Goal: Information Seeking & Learning: Learn about a topic

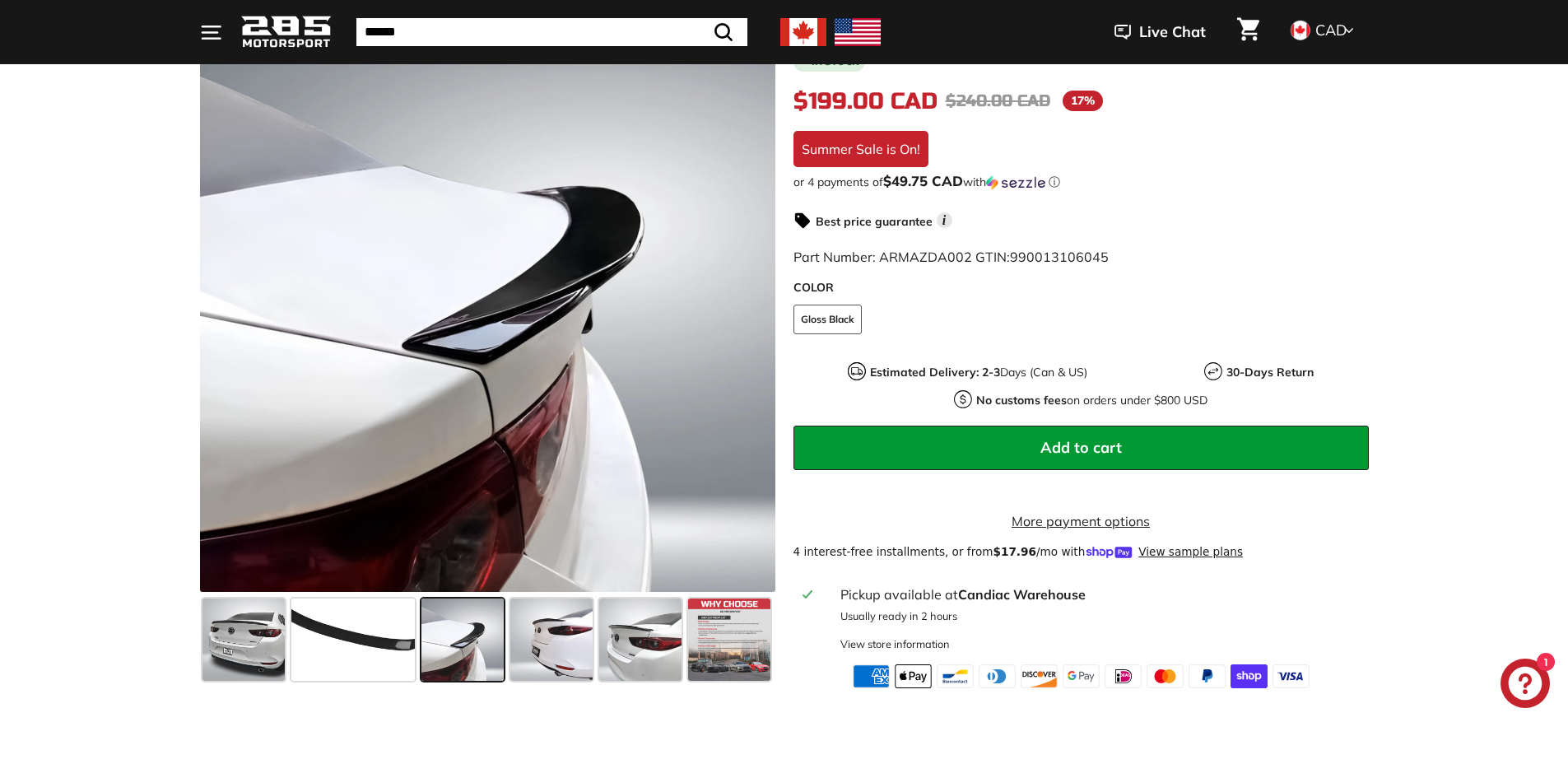
click at [747, 312] on icon at bounding box center [751, 307] width 38 height 38
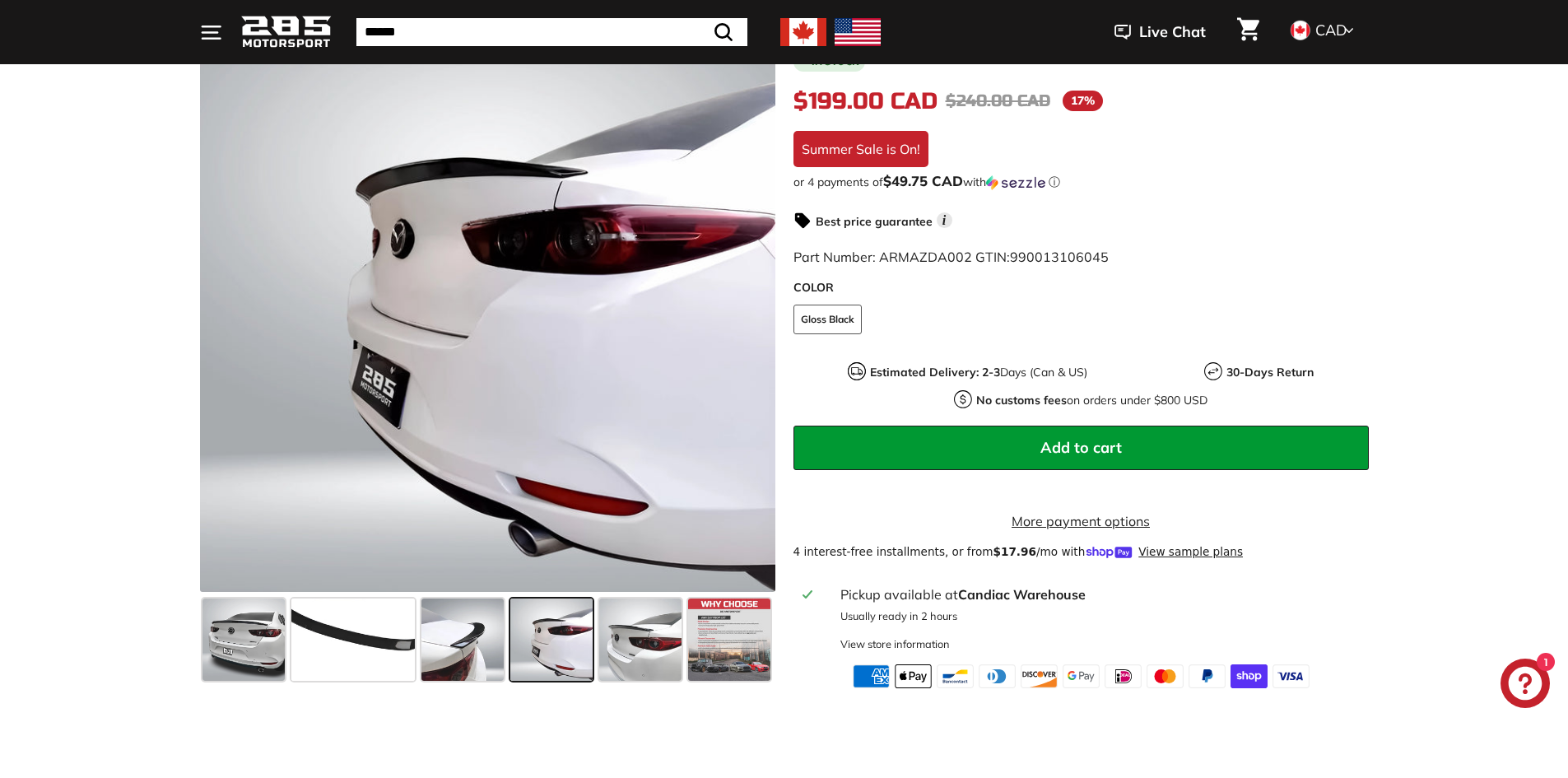
click at [747, 312] on icon at bounding box center [751, 307] width 38 height 38
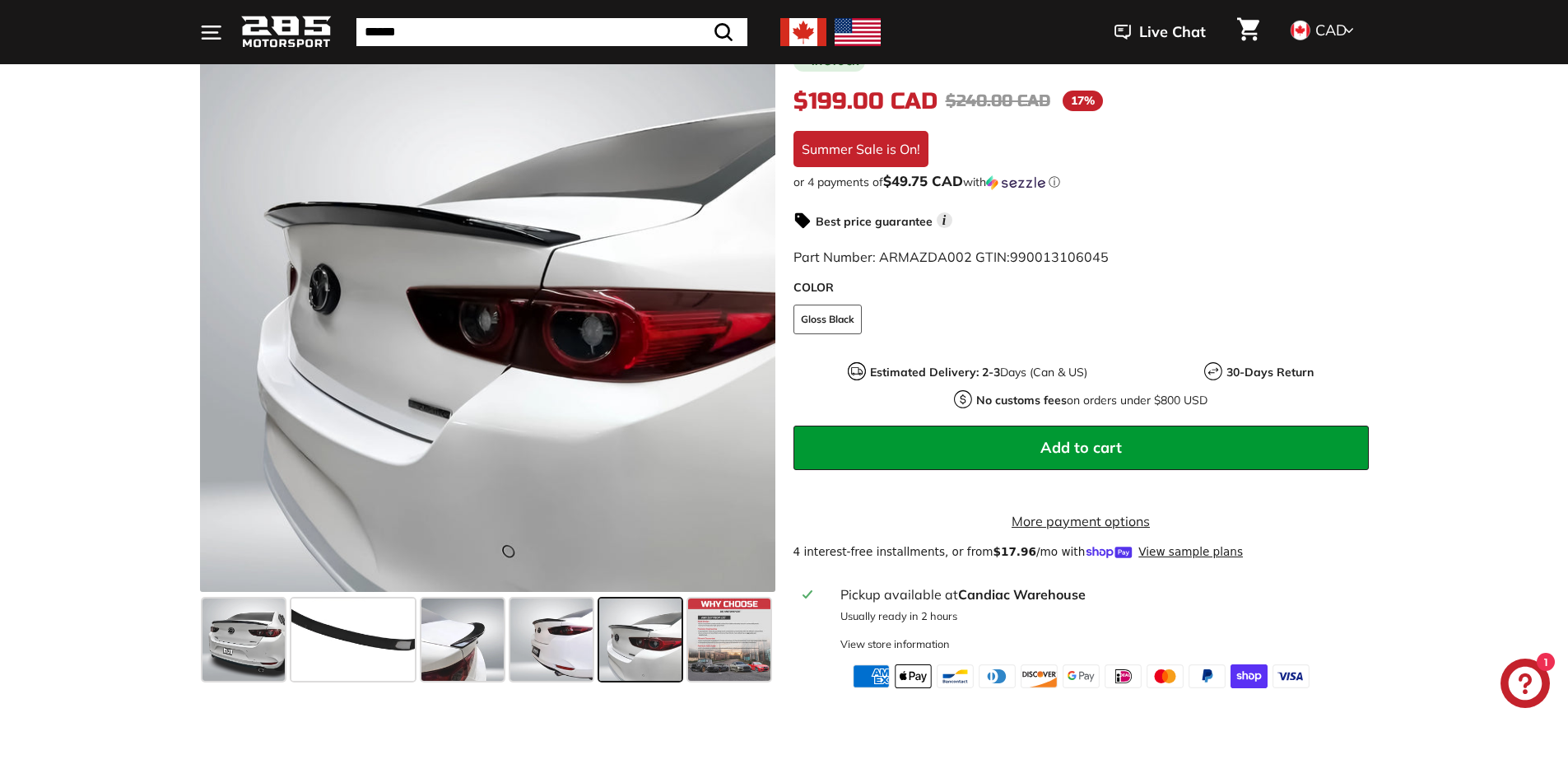
click at [747, 312] on icon at bounding box center [751, 307] width 38 height 38
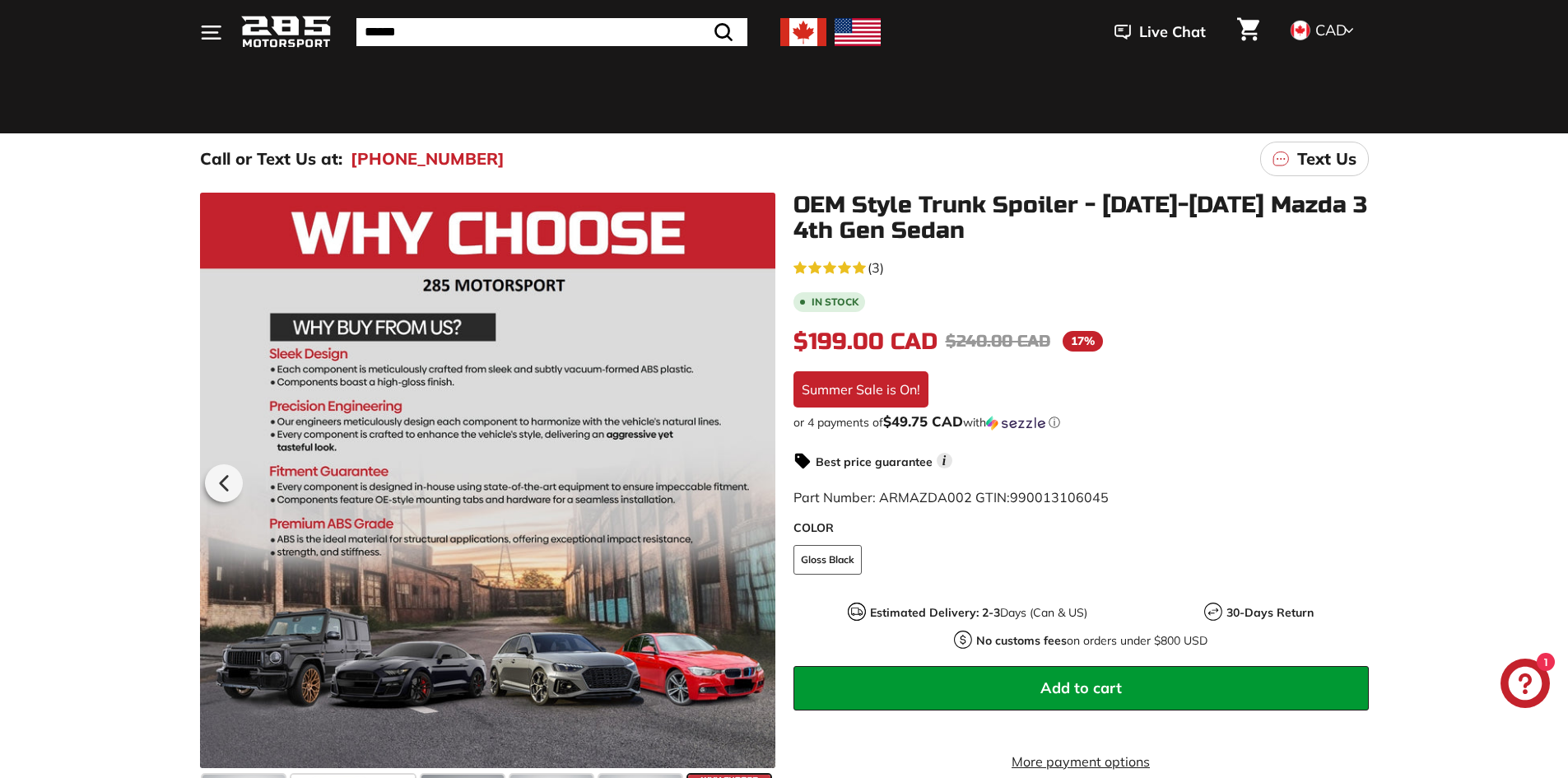
scroll to position [82, 0]
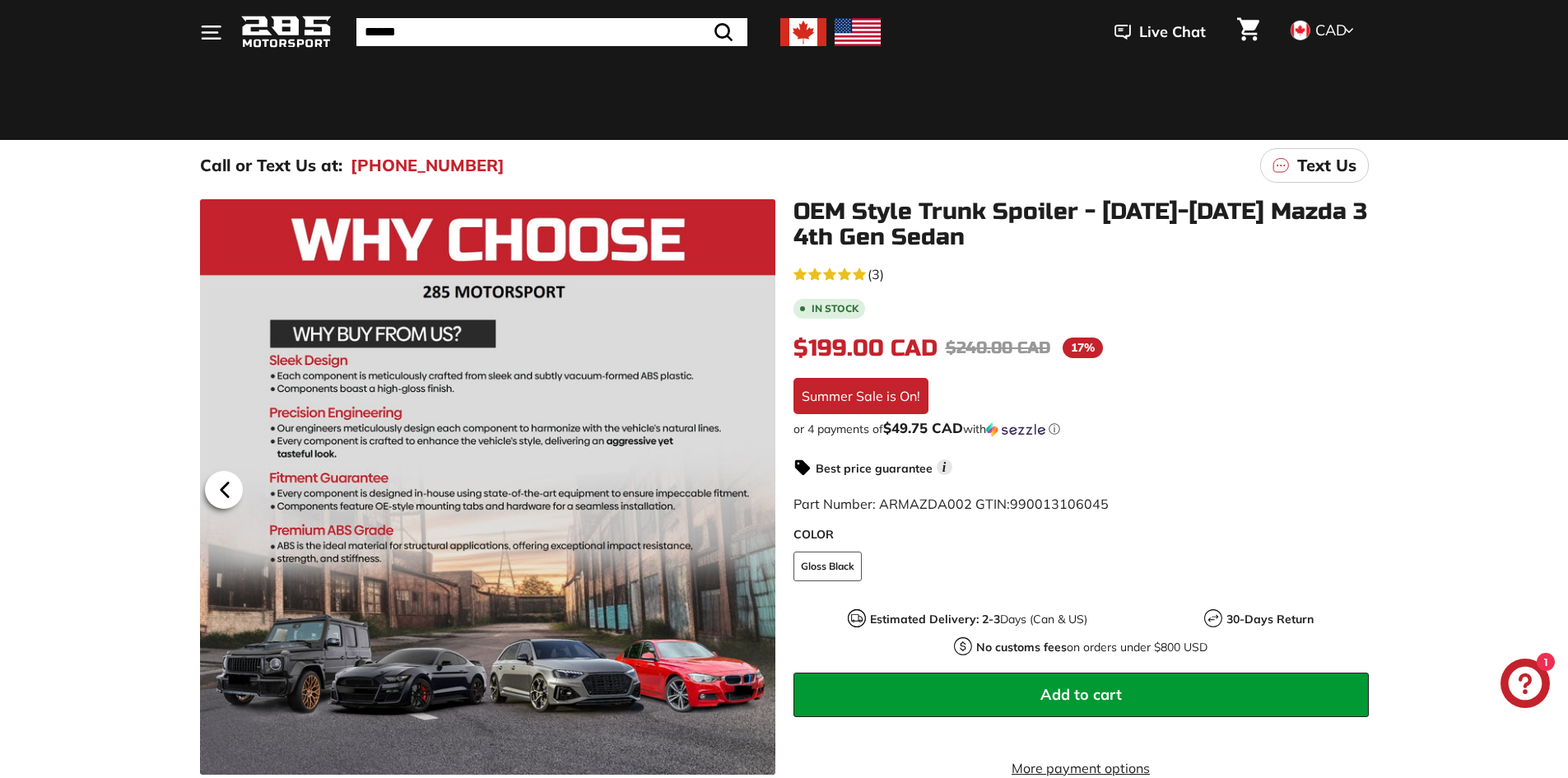
click at [213, 498] on icon at bounding box center [224, 490] width 38 height 38
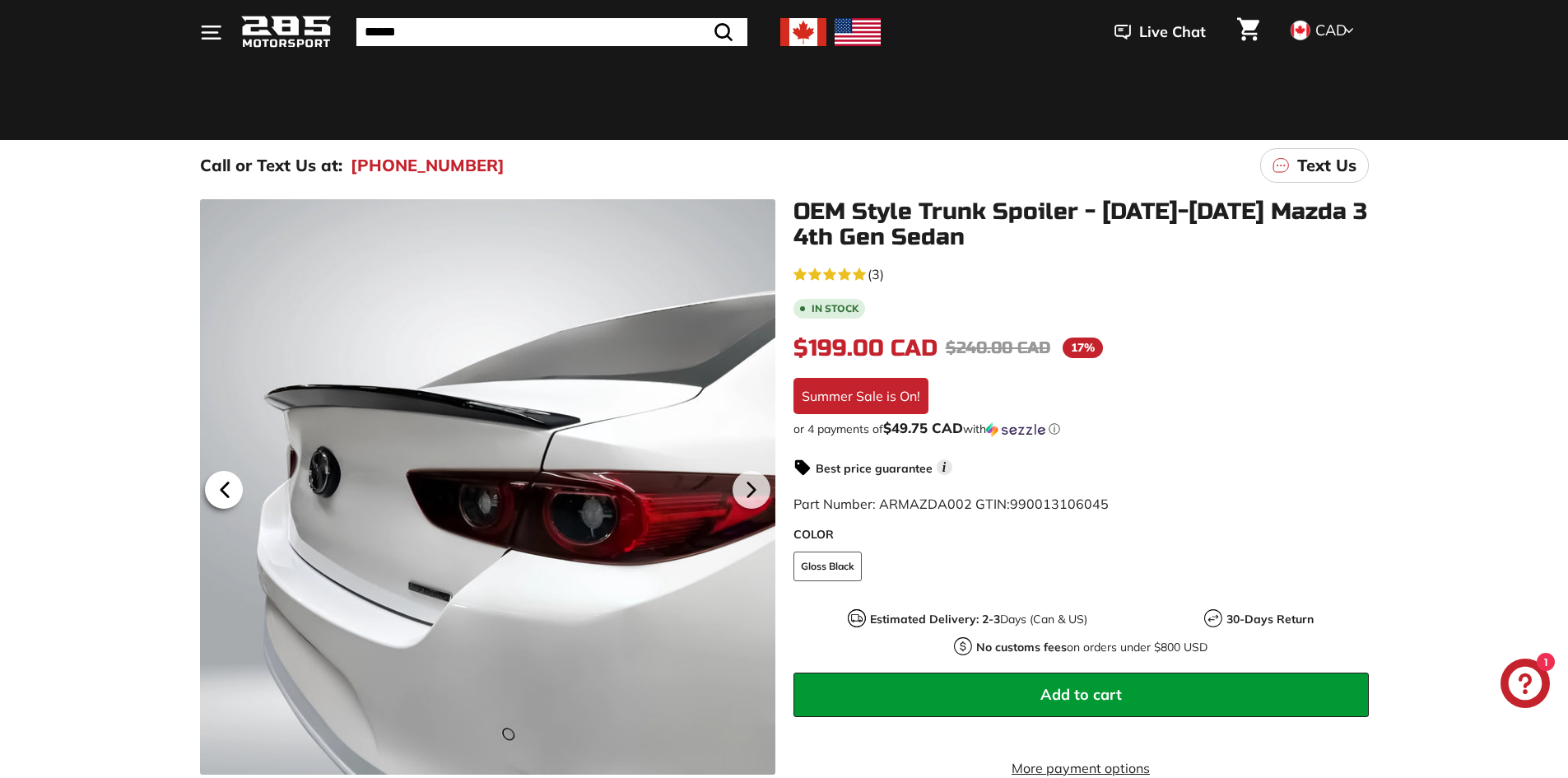
click at [214, 497] on icon at bounding box center [224, 490] width 38 height 38
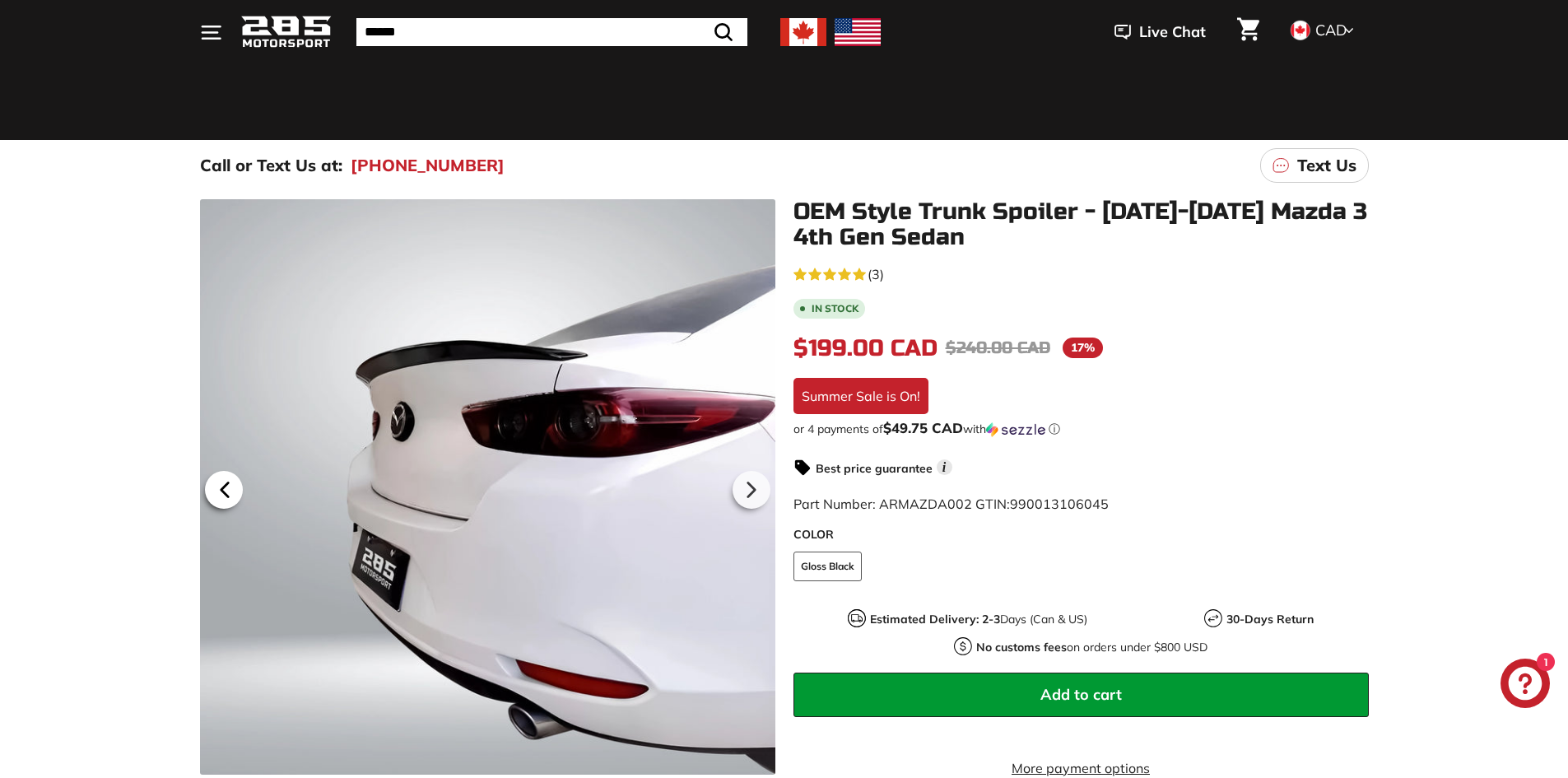
click at [214, 497] on icon at bounding box center [224, 490] width 38 height 38
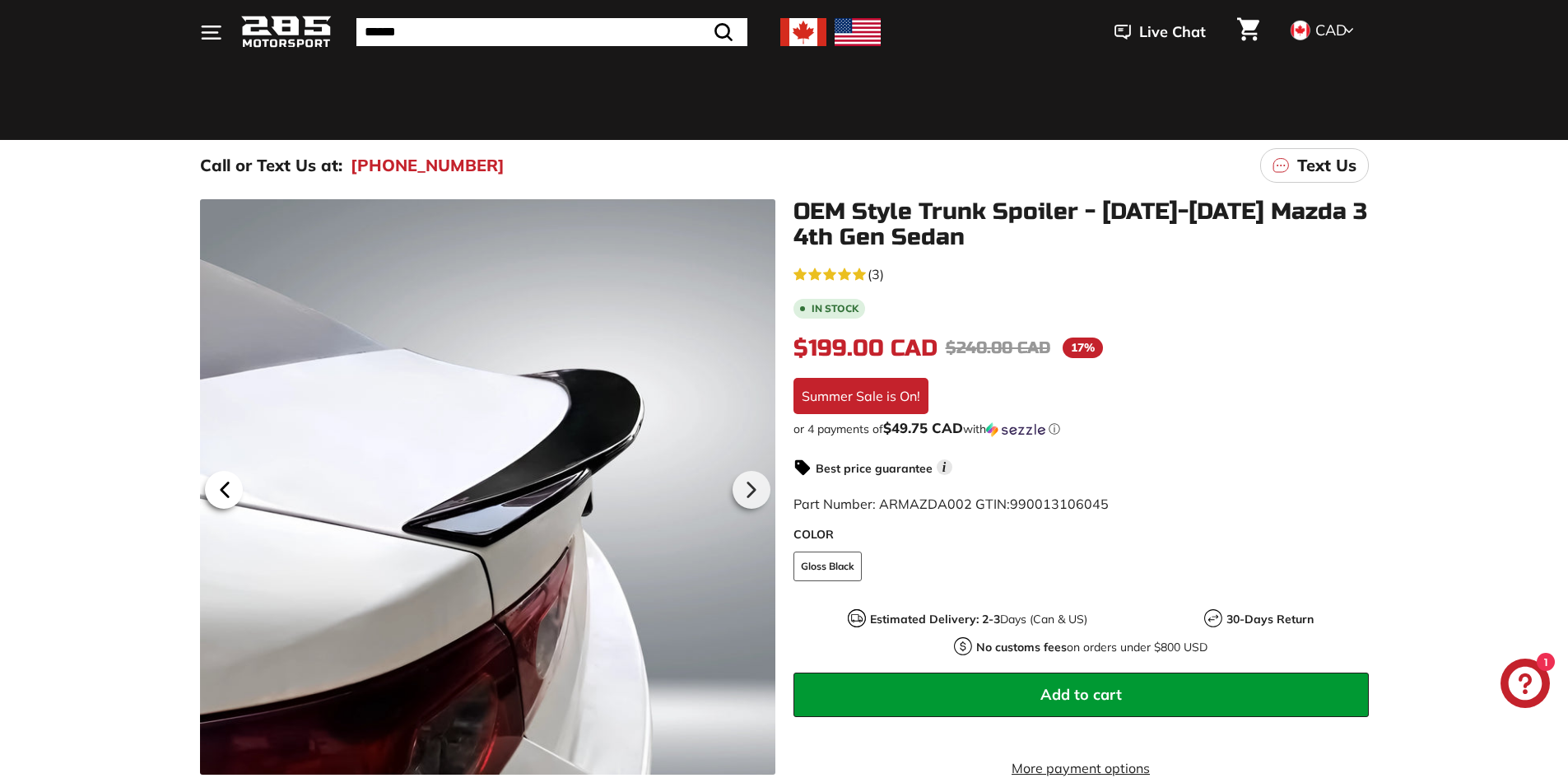
click at [214, 497] on icon at bounding box center [224, 490] width 38 height 38
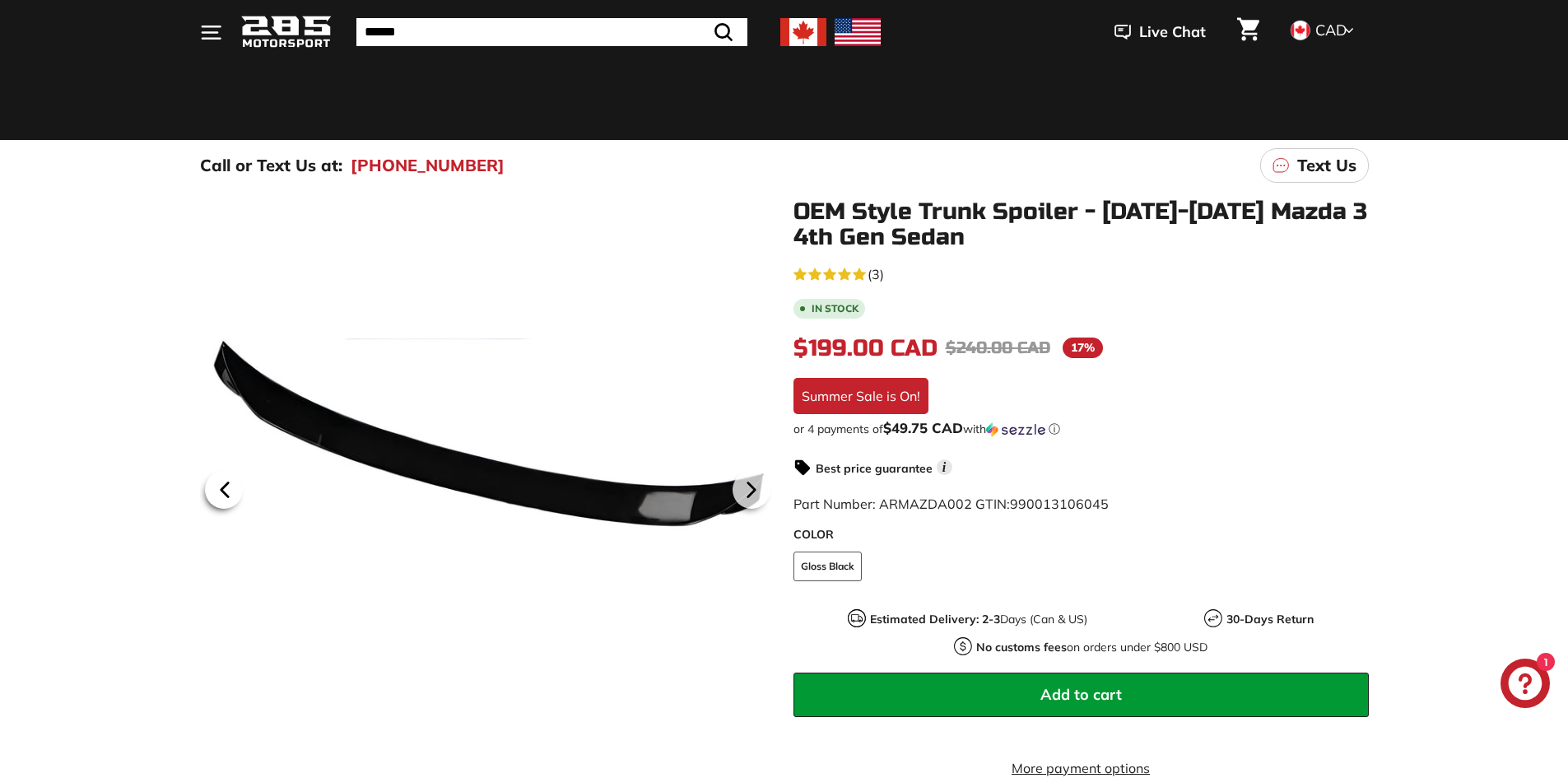
click at [214, 497] on icon at bounding box center [224, 490] width 38 height 38
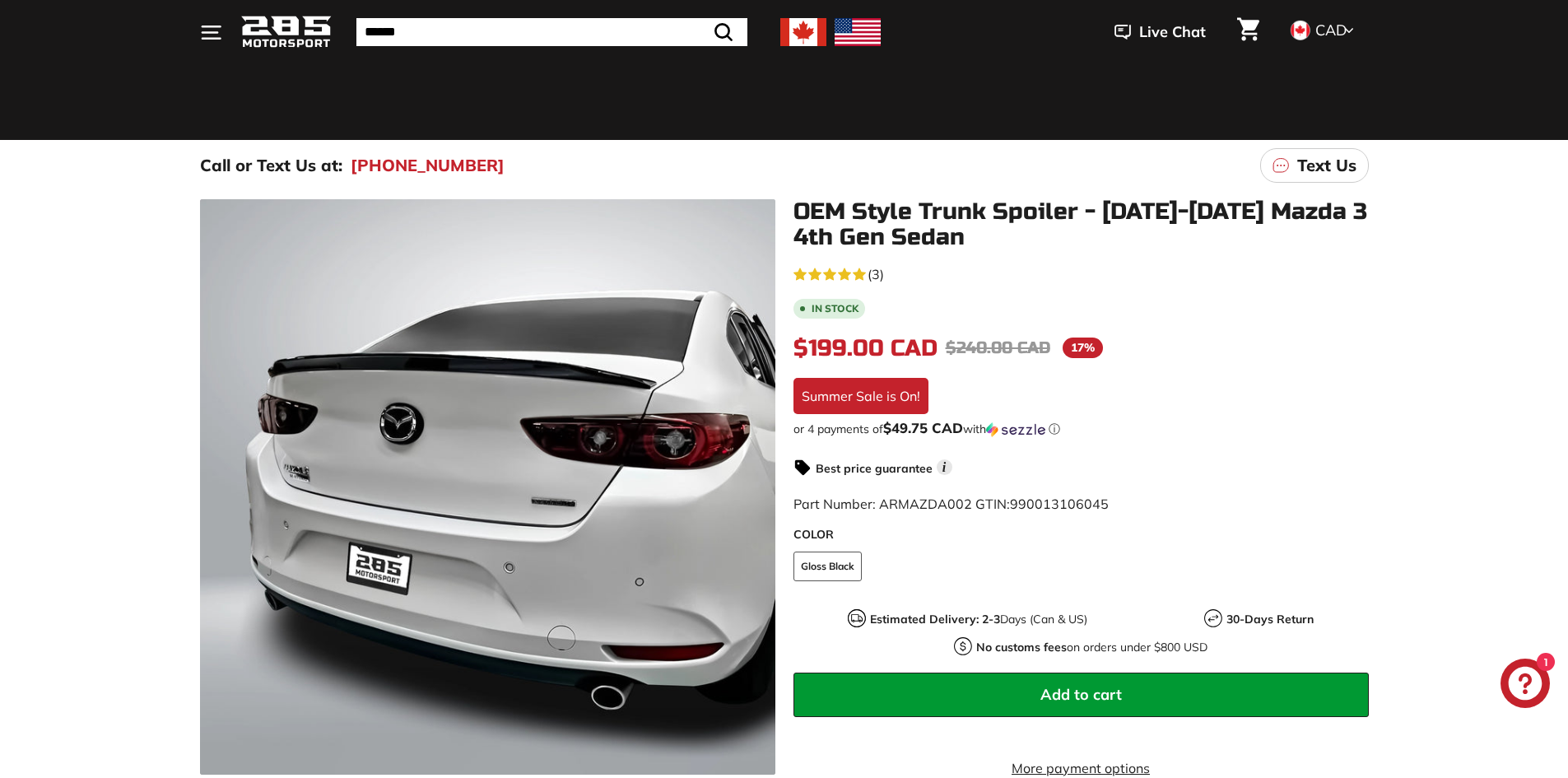
scroll to position [165, 0]
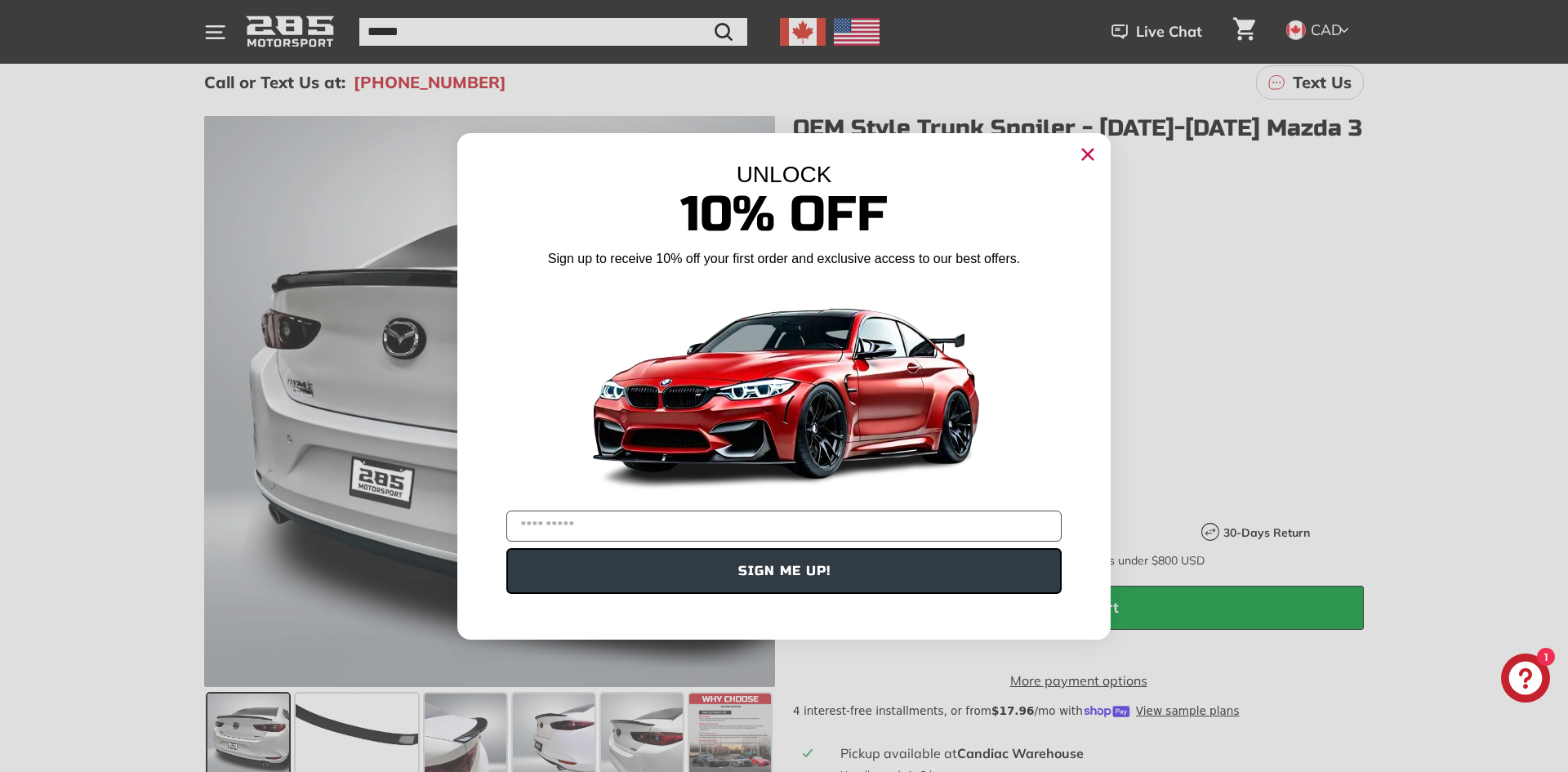
click at [1098, 150] on circle "Close dialog" at bounding box center [1088, 153] width 25 height 25
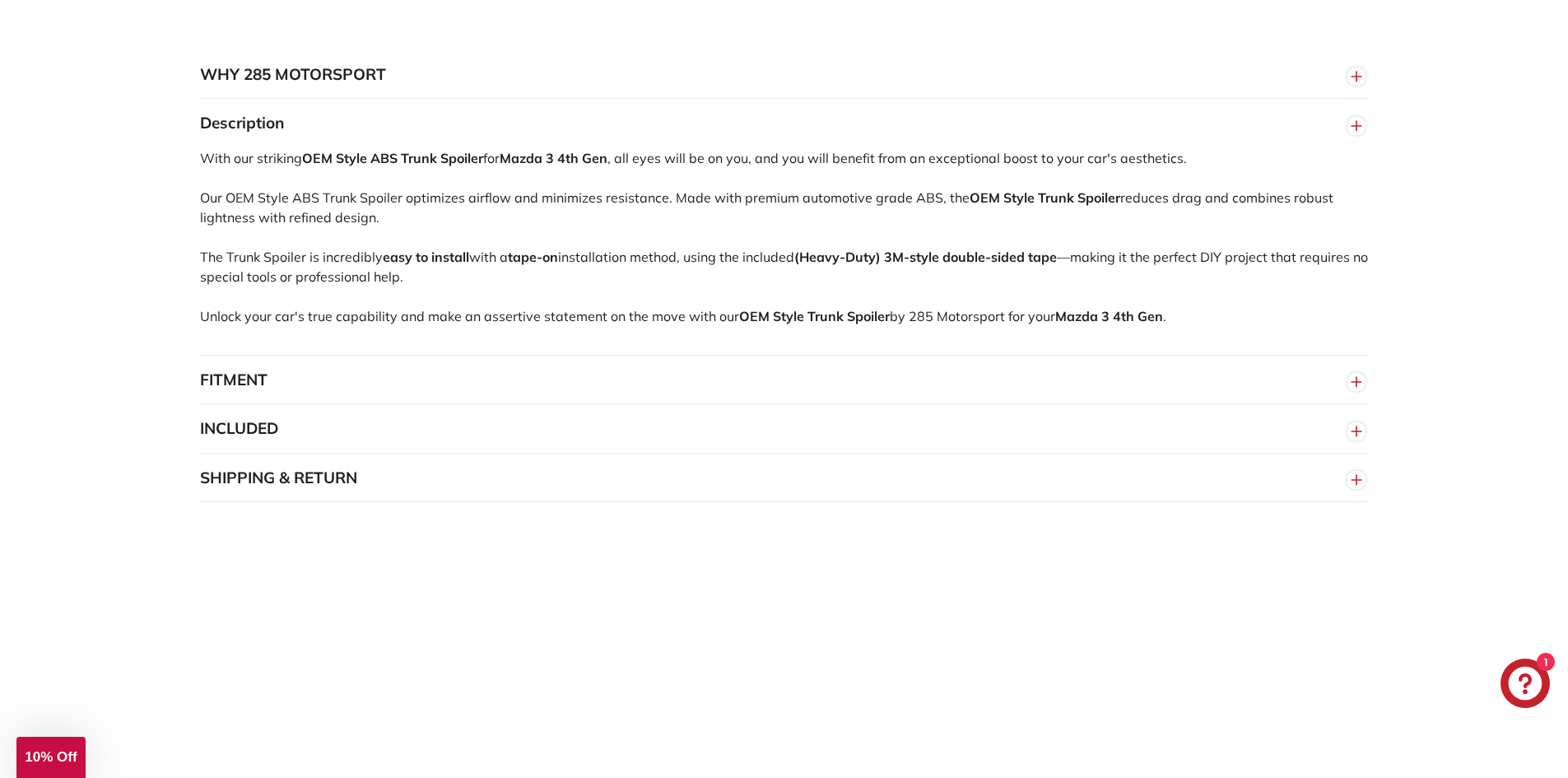
scroll to position [1070, 0]
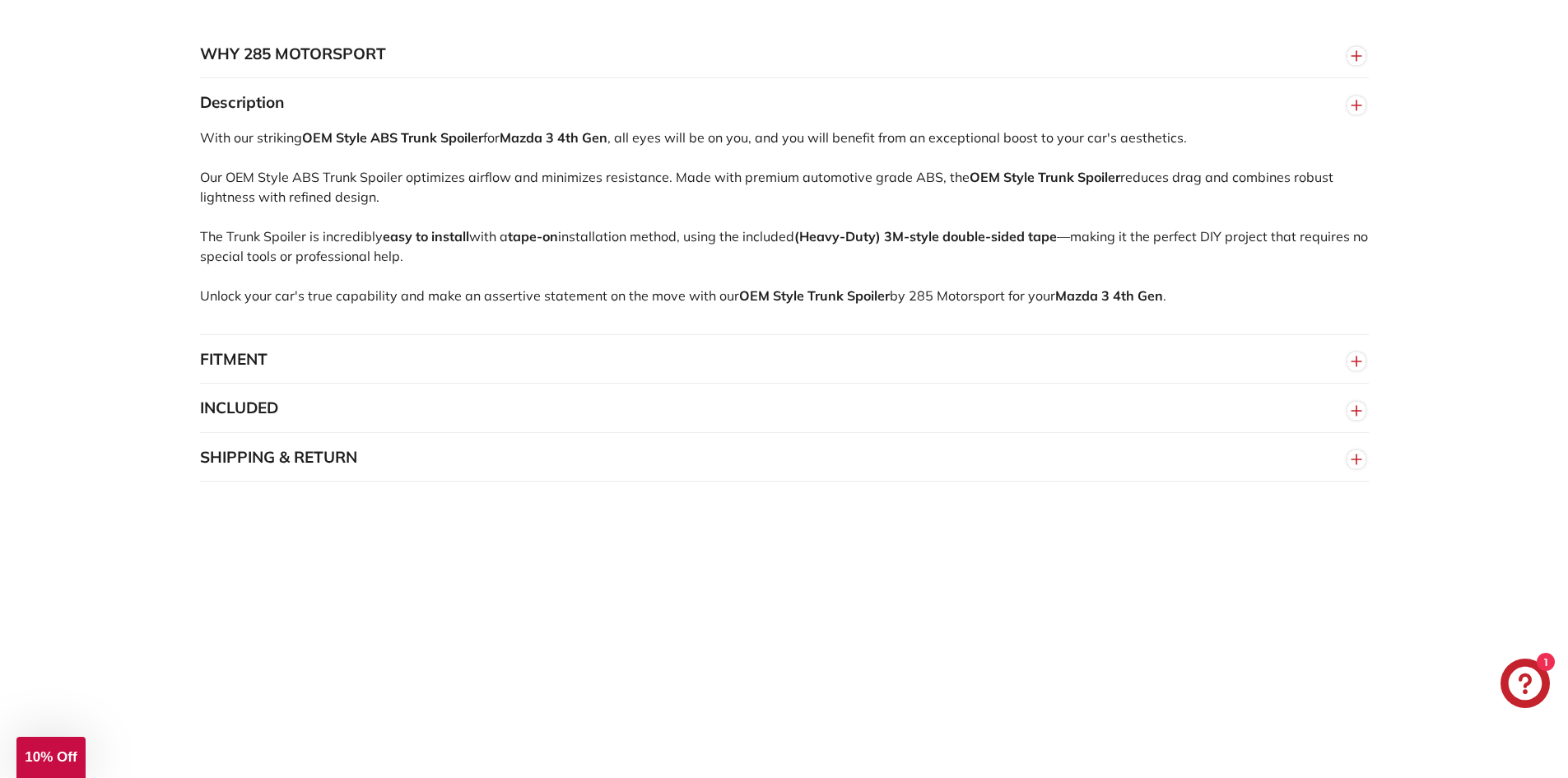
click at [419, 378] on button "FITMENT" at bounding box center [784, 360] width 1169 height 50
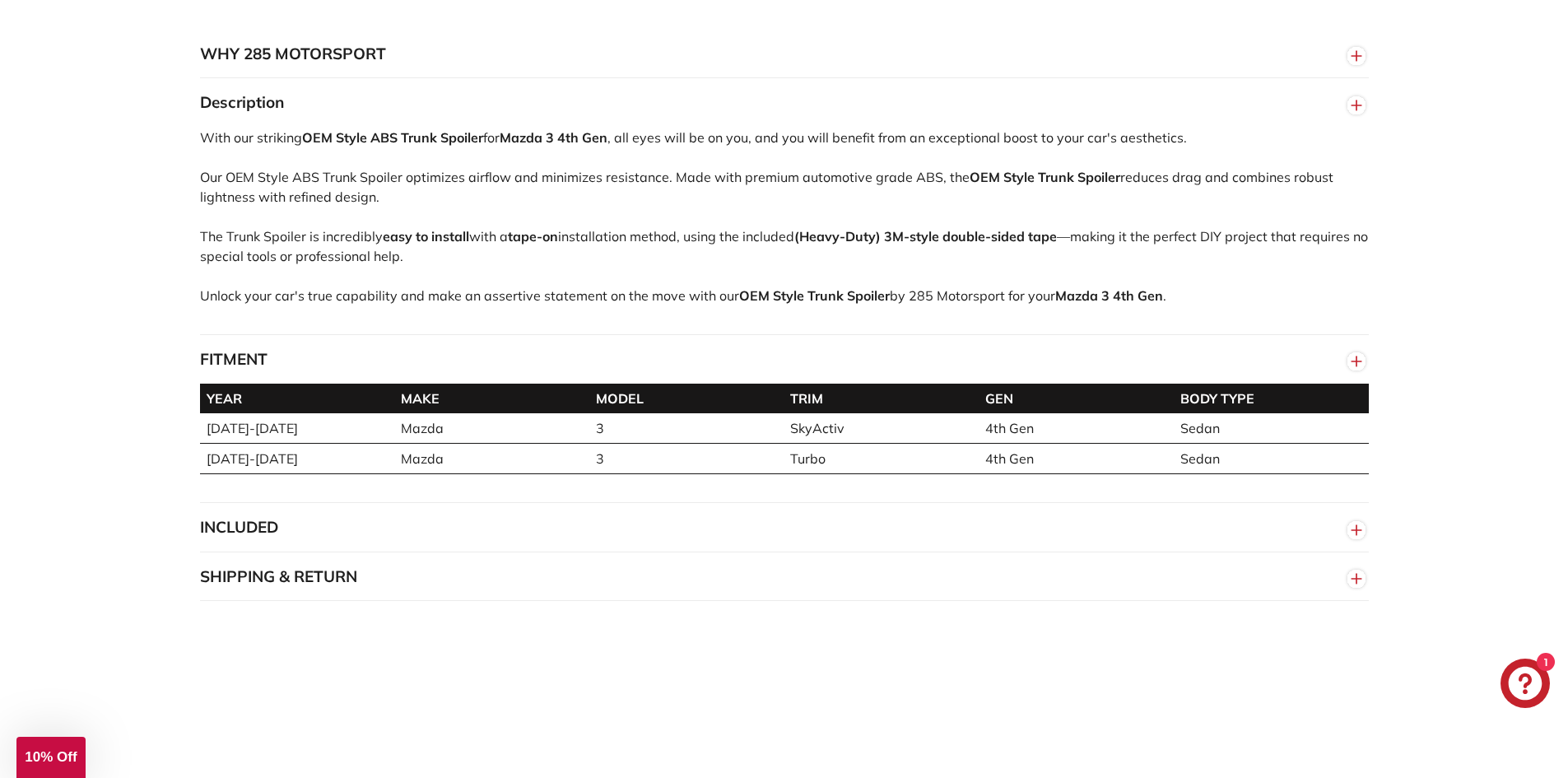
click at [367, 537] on button "INCLUDED" at bounding box center [784, 528] width 1169 height 50
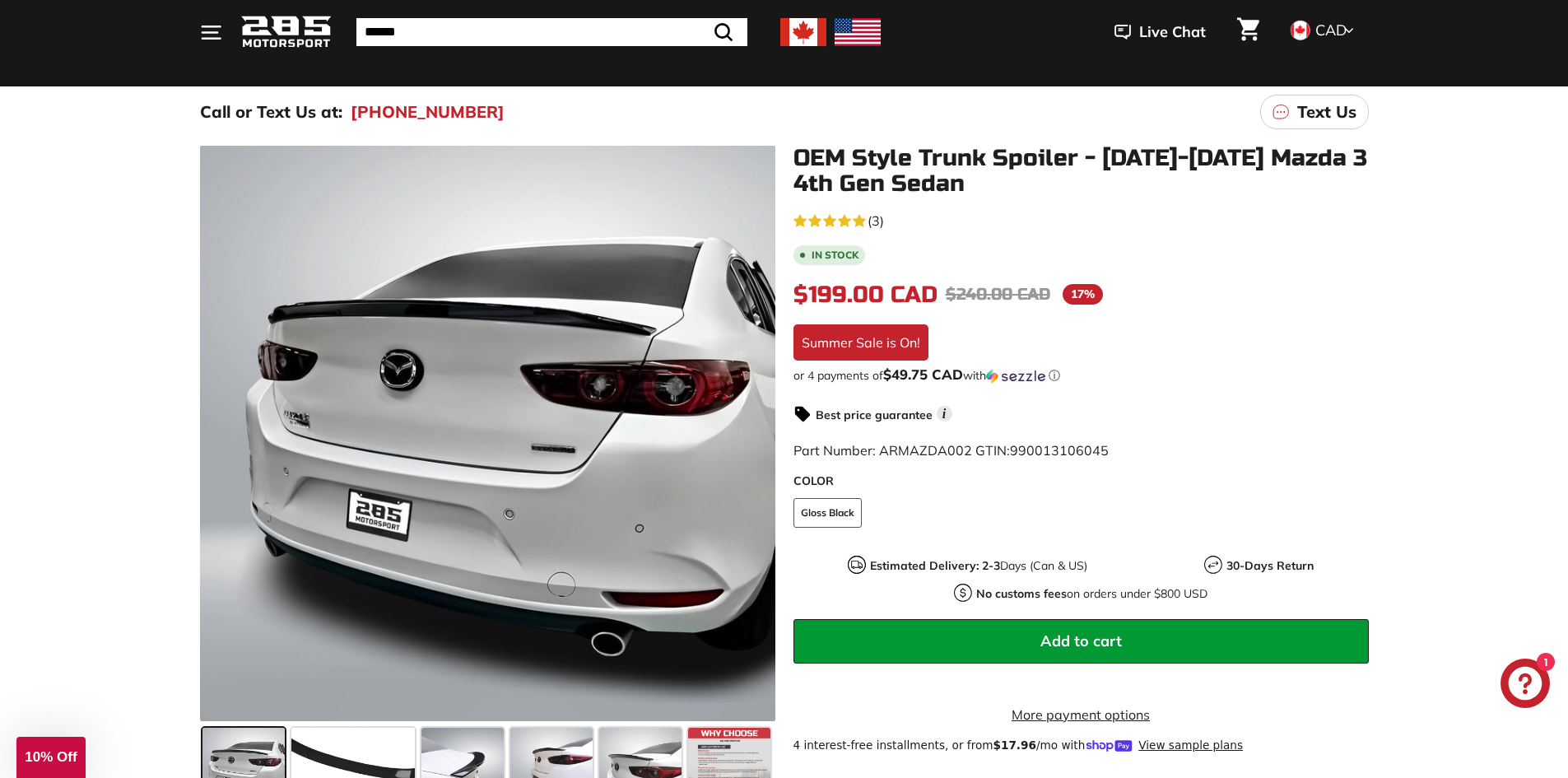
scroll to position [0, 0]
